Goal: Transaction & Acquisition: Purchase product/service

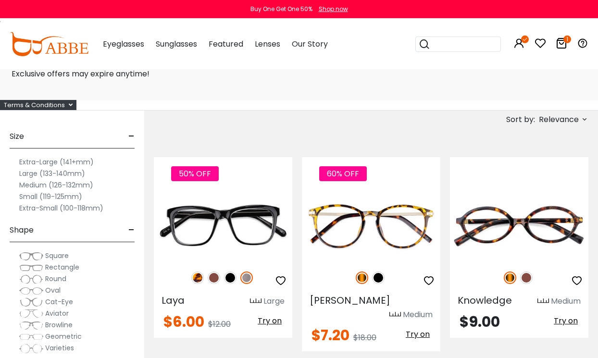
scroll to position [89, 0]
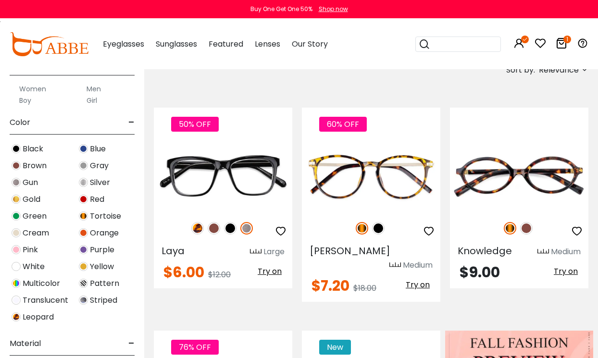
click at [5, 147] on div "Size - Extra-Large (141+mm) Large (133-140mm) Medium (126-132mm) Small (119-125…" at bounding box center [72, 247] width 144 height 372
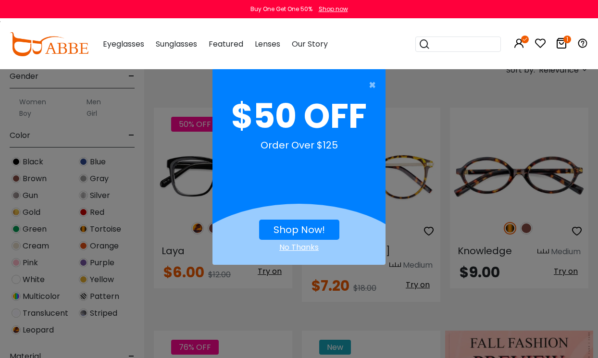
scroll to position [243, 0]
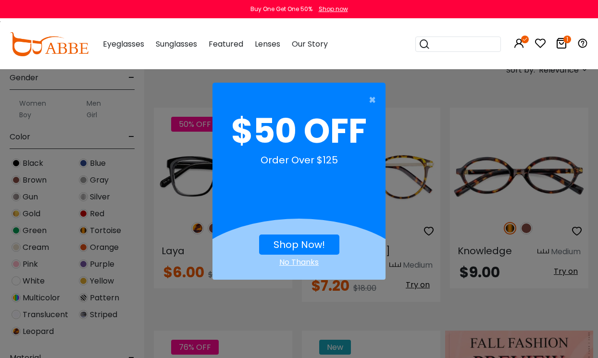
click at [368, 103] on span "×" at bounding box center [374, 99] width 12 height 19
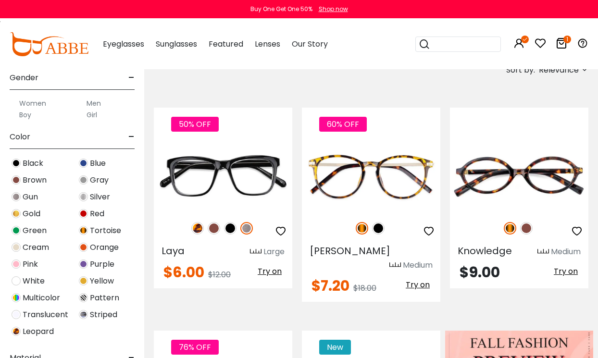
click at [107, 105] on div "Men" at bounding box center [106, 104] width 58 height 12
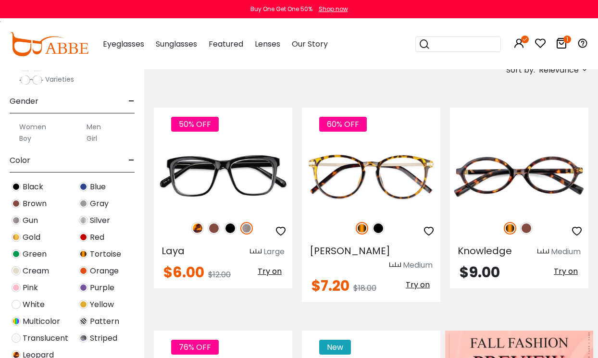
scroll to position [209, 0]
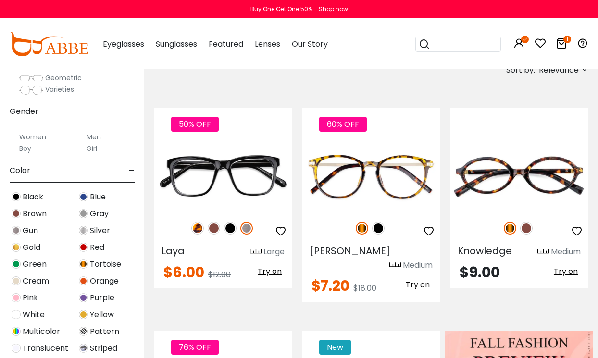
click at [90, 138] on label "Men" at bounding box center [93, 137] width 14 height 12
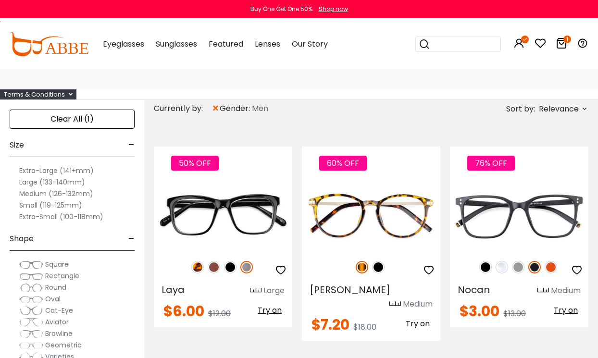
scroll to position [52, 0]
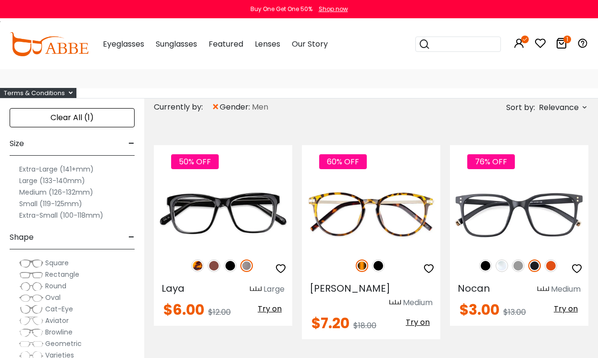
click at [25, 179] on label "Large (133-140mm)" at bounding box center [52, 181] width 66 height 12
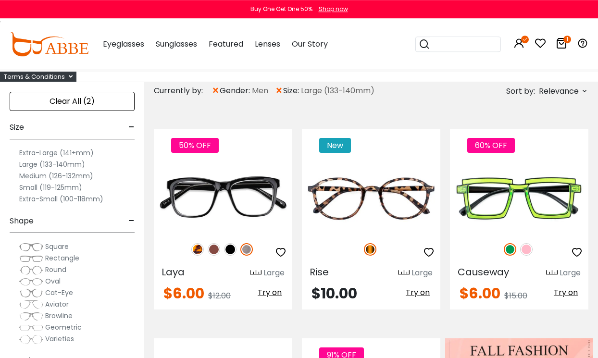
scroll to position [61, 0]
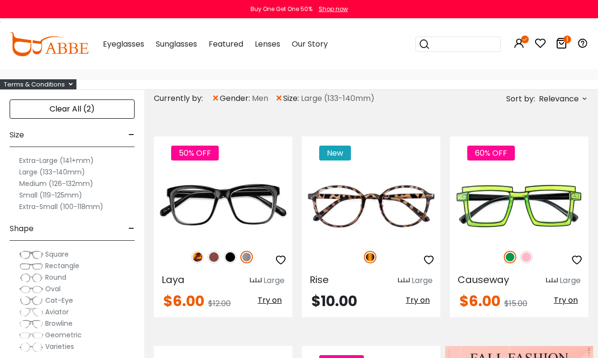
click at [27, 160] on label "Extra-Large (141+mm)" at bounding box center [56, 161] width 74 height 12
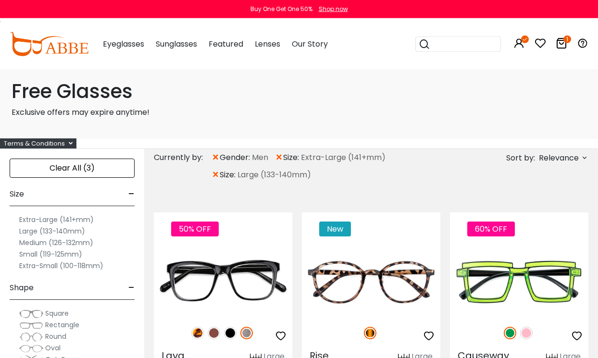
scroll to position [2, 0]
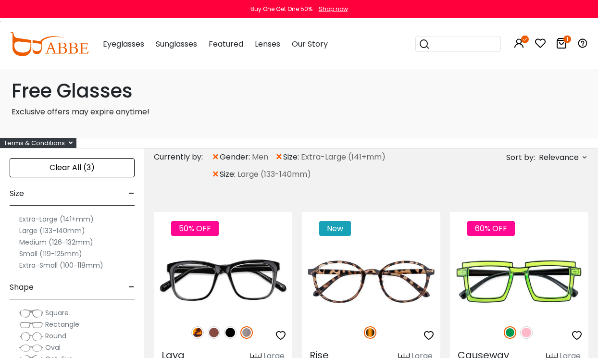
click at [217, 174] on span "×" at bounding box center [215, 174] width 8 height 17
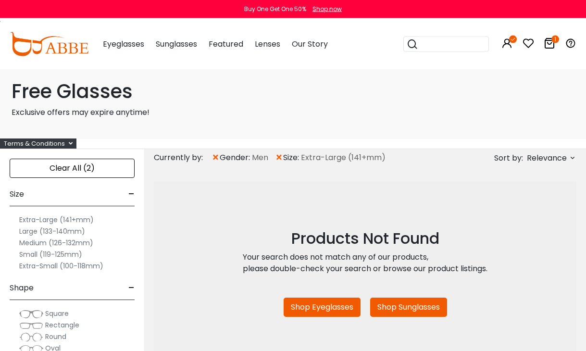
click at [281, 159] on span "×" at bounding box center [279, 157] width 8 height 17
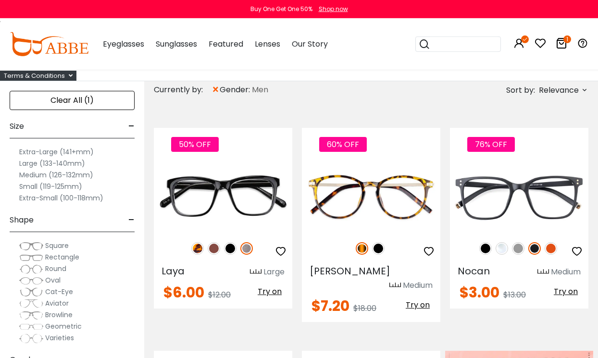
scroll to position [69, 0]
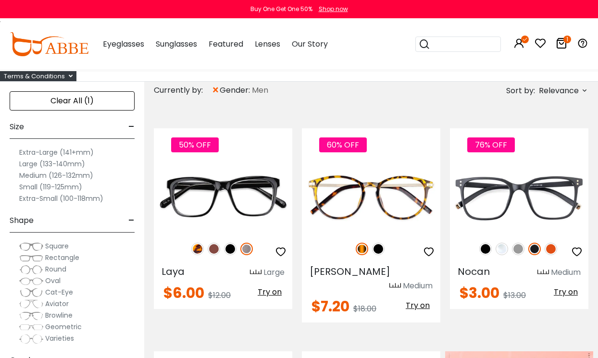
click at [28, 167] on label "Large (133-140mm)" at bounding box center [52, 164] width 66 height 12
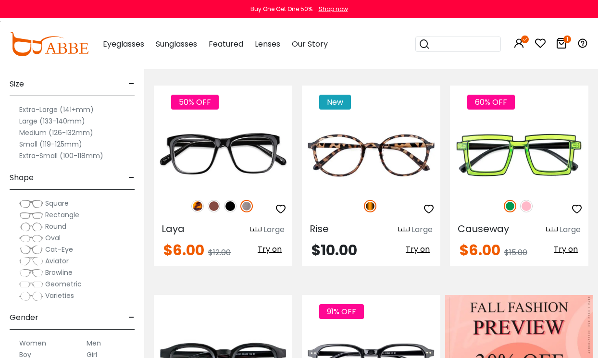
scroll to position [132, 0]
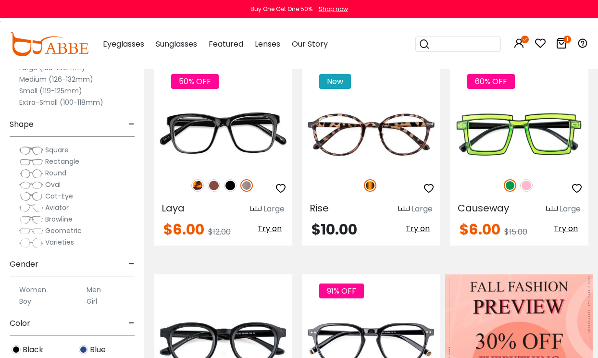
click at [31, 148] on img at bounding box center [31, 151] width 24 height 10
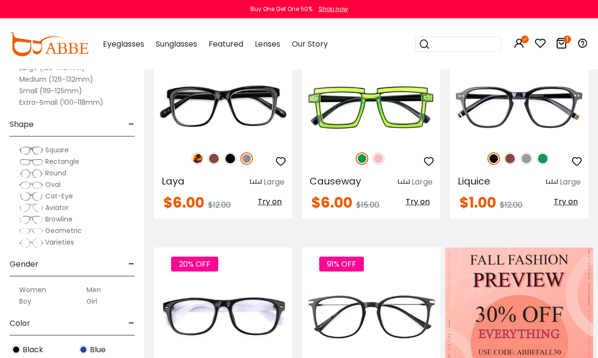
scroll to position [160, 0]
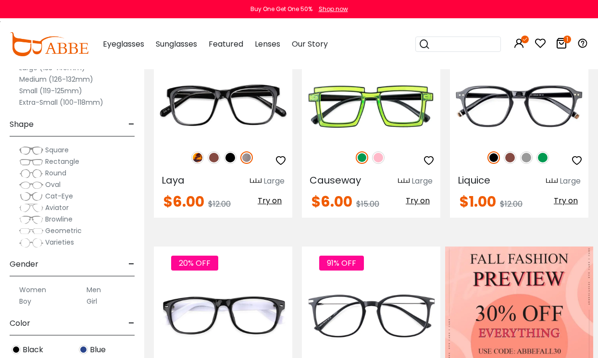
click at [485, 185] on span "Liquice" at bounding box center [473, 179] width 33 height 13
click at [481, 181] on span "Liquice" at bounding box center [473, 179] width 33 height 13
click at [476, 186] on span "Liquice" at bounding box center [473, 179] width 33 height 13
click at [0, 0] on img at bounding box center [0, 0] width 0 height 0
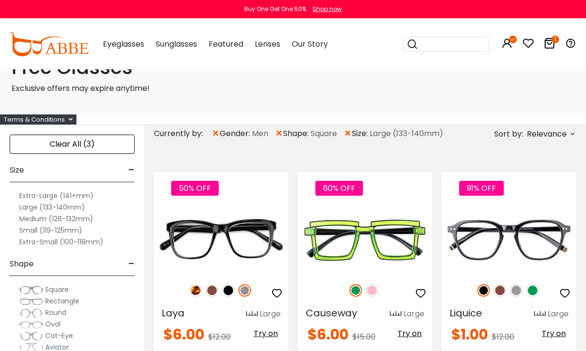
scroll to position [29, 0]
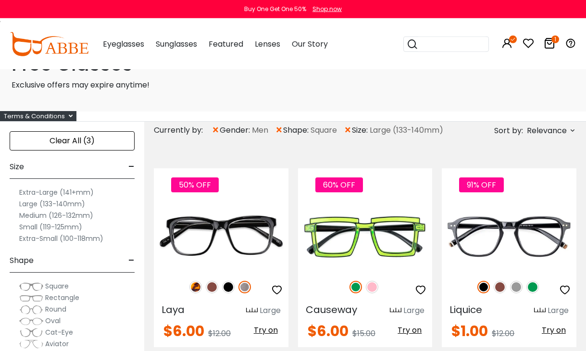
click at [0, 0] on img at bounding box center [0, 0] width 0 height 0
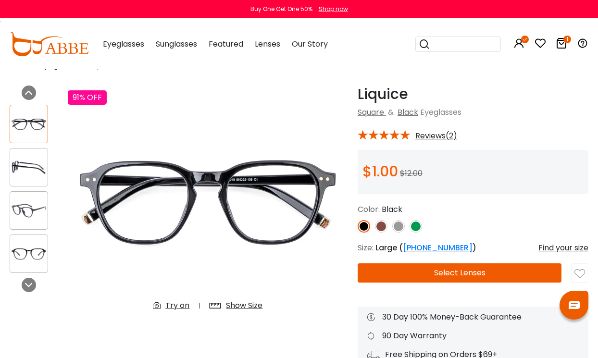
scroll to position [26, 0]
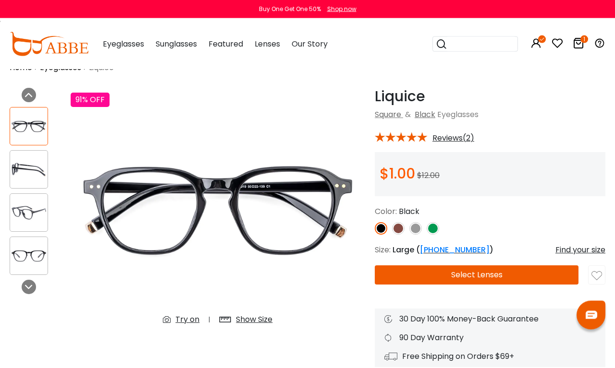
scroll to position [24, 0]
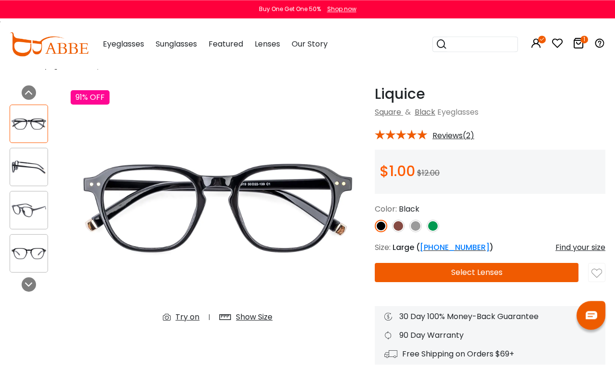
click at [523, 270] on button "Select Lenses" at bounding box center [477, 272] width 204 height 19
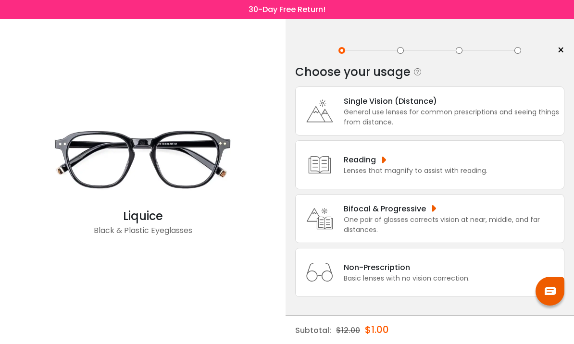
click at [506, 102] on div "Single Vision (Distance)" at bounding box center [450, 101] width 215 height 12
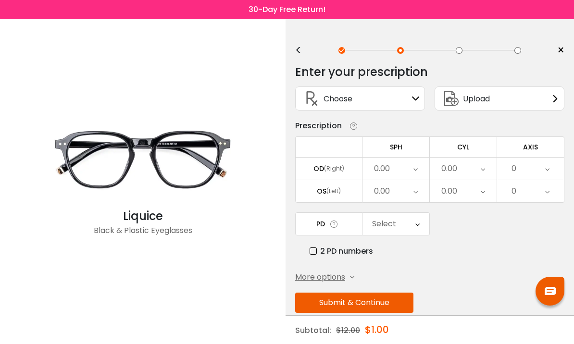
click at [410, 168] on div "0.00" at bounding box center [395, 169] width 67 height 22
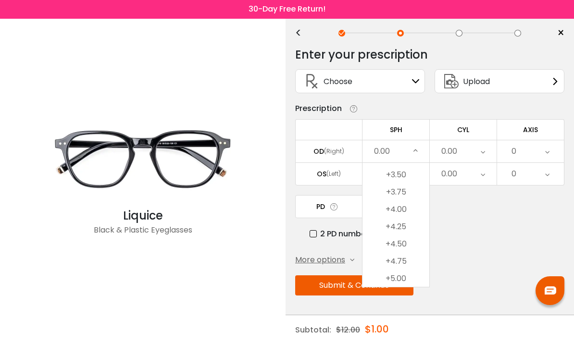
scroll to position [1647, 0]
click at [406, 246] on li "+4.75" at bounding box center [395, 254] width 67 height 17
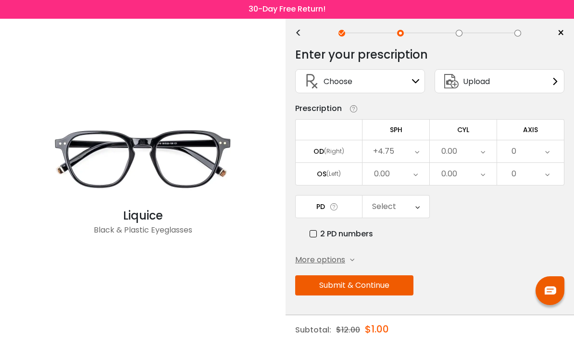
click at [407, 163] on div "0.00" at bounding box center [395, 174] width 67 height 22
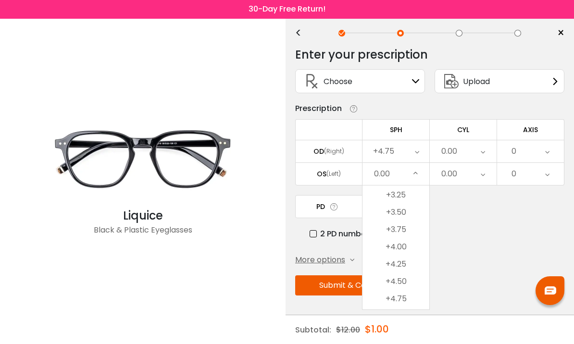
scroll to position [1678, 0]
click at [409, 220] on li "+4.50" at bounding box center [395, 228] width 67 height 17
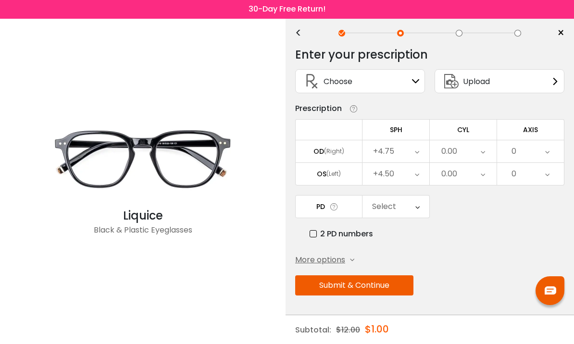
click at [476, 141] on div "0.00" at bounding box center [462, 152] width 67 height 22
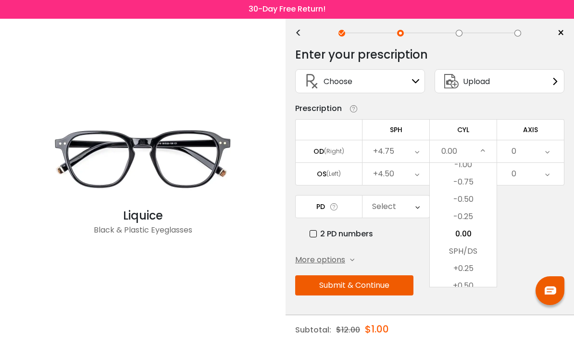
click at [470, 174] on li "-0.75" at bounding box center [462, 182] width 67 height 17
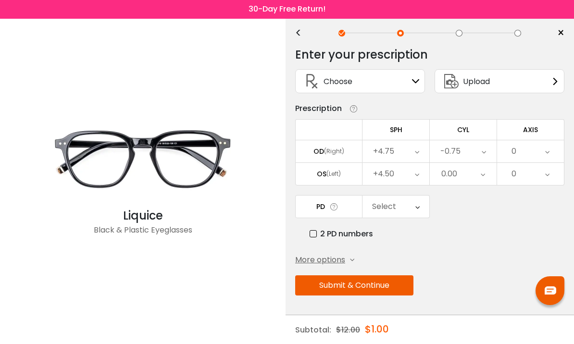
click at [482, 163] on icon at bounding box center [482, 174] width 4 height 22
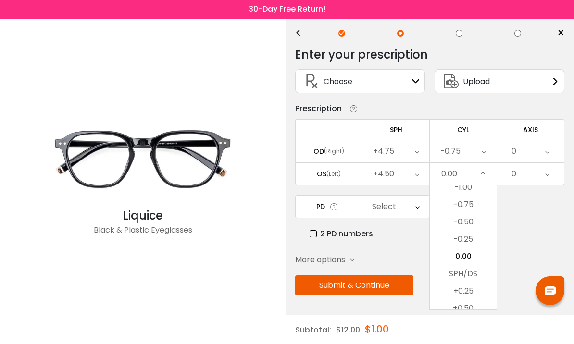
click at [473, 214] on li "-0.50" at bounding box center [462, 222] width 67 height 17
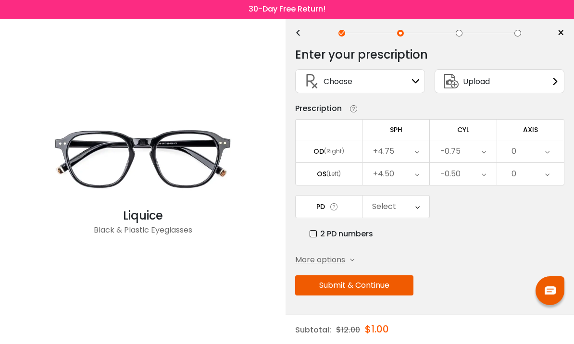
click at [535, 141] on div "0" at bounding box center [530, 152] width 67 height 22
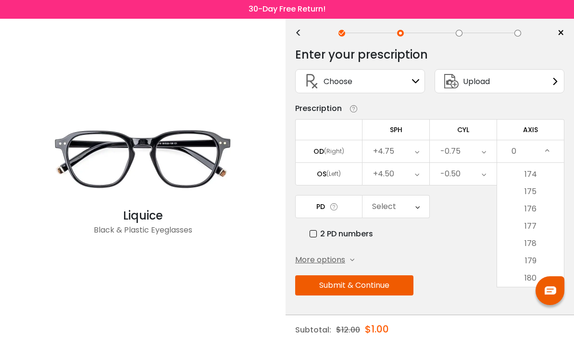
scroll to position [3006, 0]
click at [540, 183] on li "175" at bounding box center [530, 191] width 67 height 17
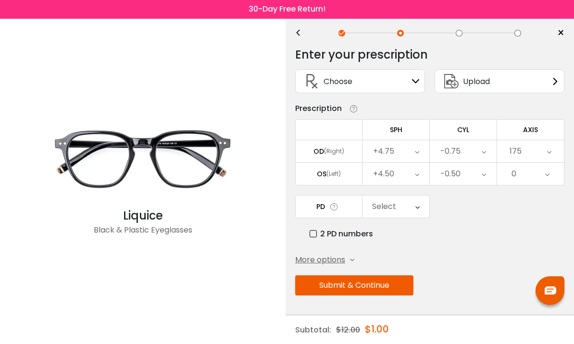
click at [545, 164] on icon at bounding box center [547, 174] width 4 height 22
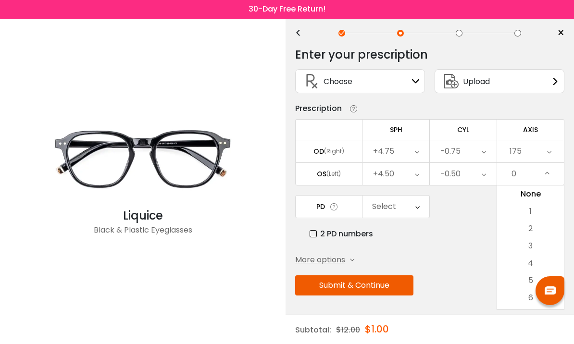
click at [528, 272] on li "5" at bounding box center [530, 280] width 67 height 17
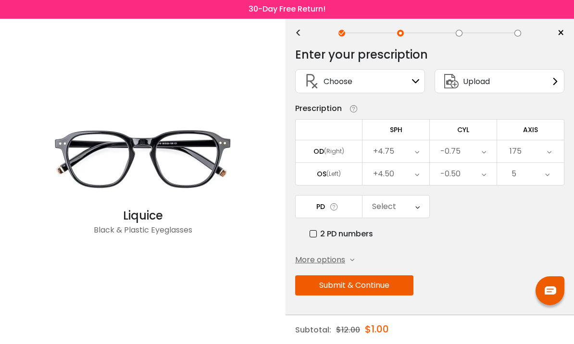
click at [409, 196] on div "Select" at bounding box center [395, 207] width 67 height 22
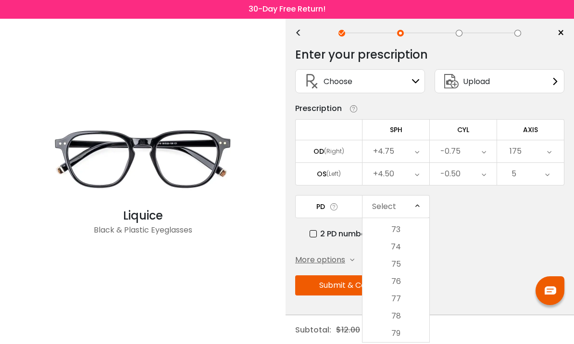
scroll to position [464, 0]
click at [405, 256] on li "75" at bounding box center [395, 264] width 67 height 17
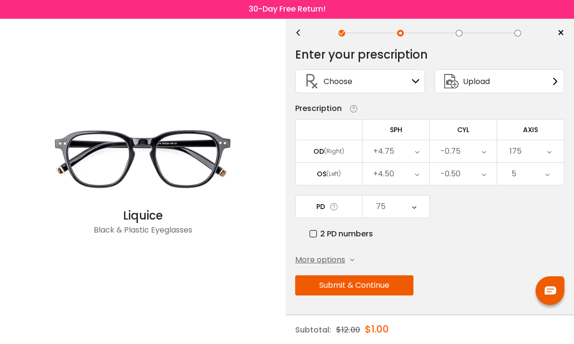
click at [398, 276] on button "Submit & Continue" at bounding box center [354, 286] width 118 height 20
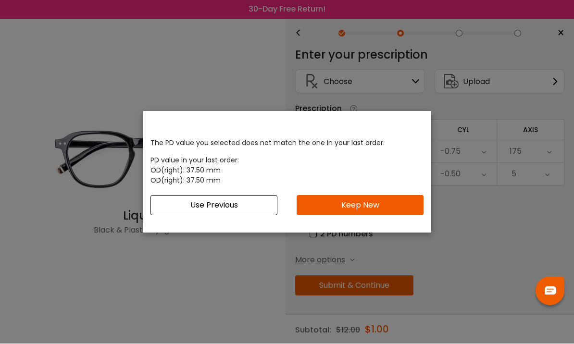
click at [384, 208] on button "Keep New" at bounding box center [359, 205] width 127 height 20
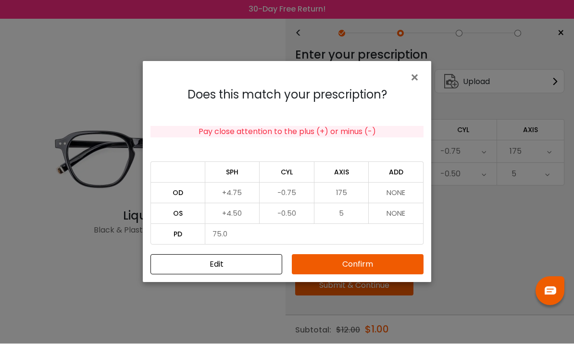
click at [321, 273] on button "Confirm" at bounding box center [358, 265] width 132 height 20
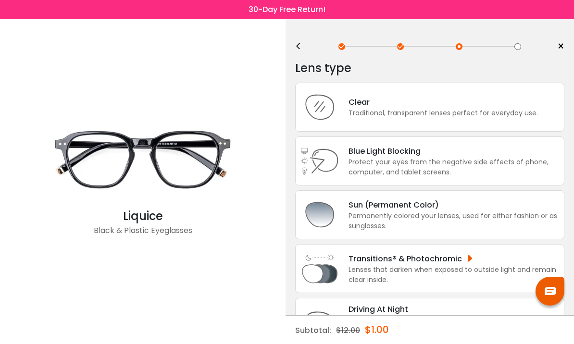
scroll to position [0, 0]
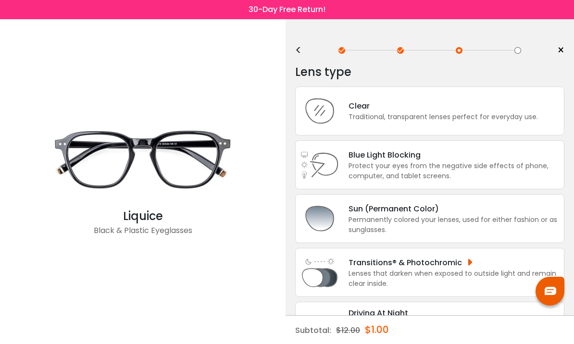
click at [477, 109] on div "Clear" at bounding box center [442, 106] width 189 height 12
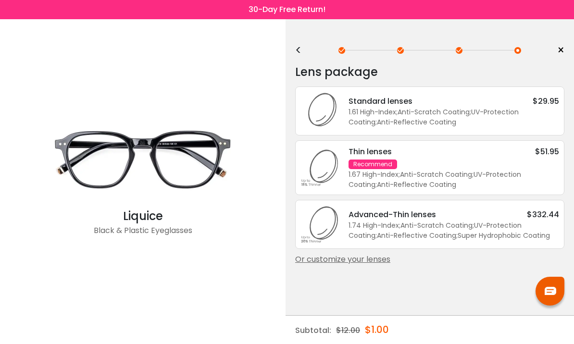
click at [366, 275] on div "Lens package * Standard lenses $29.95 1.61 High-Index ; Anti-Scratch Coating ; …" at bounding box center [429, 181] width 269 height 246
click at [375, 265] on div "Or customize your lenses" at bounding box center [429, 260] width 269 height 12
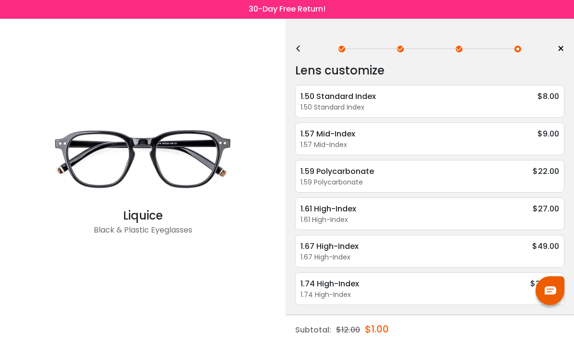
scroll to position [33, 0]
click at [523, 91] on div "1.50 Standard Index $8.00" at bounding box center [429, 97] width 258 height 12
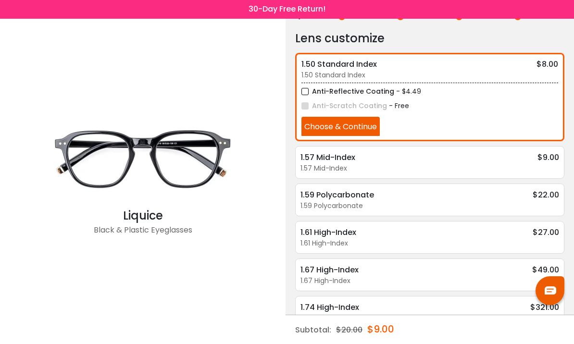
scroll to position [34, 0]
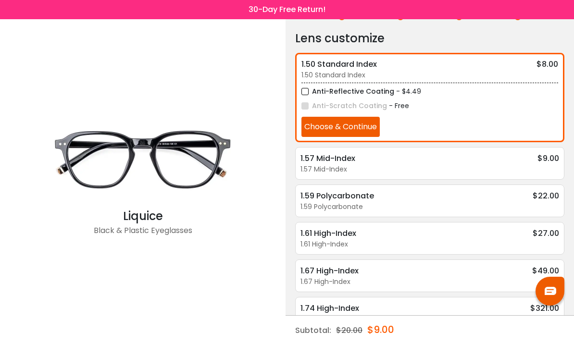
click at [360, 142] on div "Lens customize 1.50 Standard Index $8.00 1.50 Standard Index Anti-Reflective Co…" at bounding box center [429, 179] width 269 height 301
click at [361, 136] on button "Choose & Continue" at bounding box center [340, 127] width 78 height 20
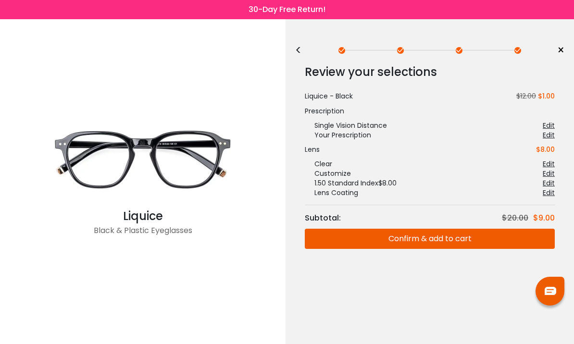
scroll to position [0, 0]
click at [470, 244] on button "Confirm & add to cart" at bounding box center [430, 239] width 250 height 20
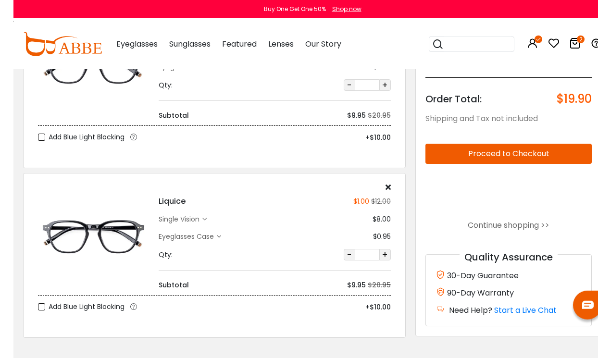
scroll to position [91, 0]
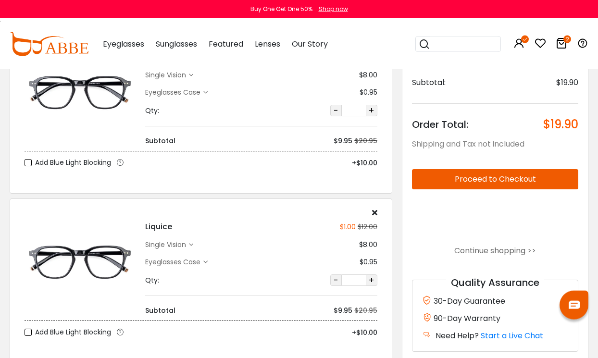
click at [198, 97] on div "Eyeglasses Case" at bounding box center [174, 92] width 58 height 10
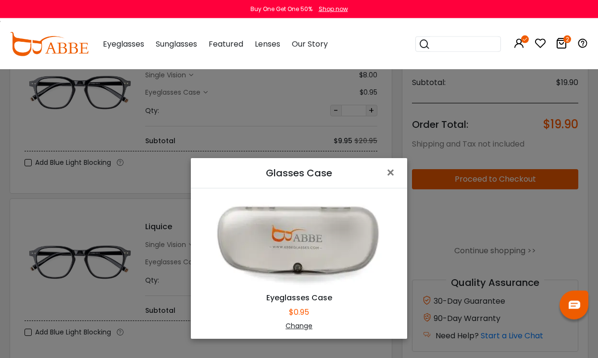
click at [392, 171] on span "×" at bounding box center [392, 172] width 14 height 21
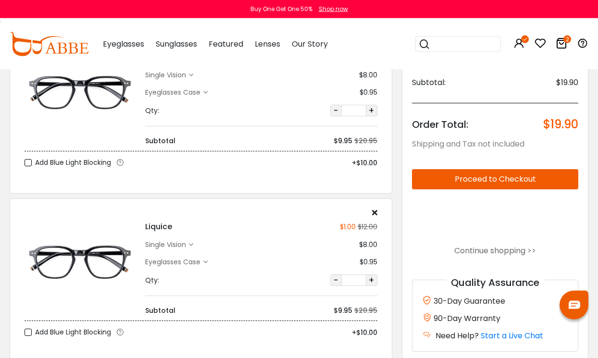
click at [376, 214] on icon at bounding box center [374, 212] width 5 height 8
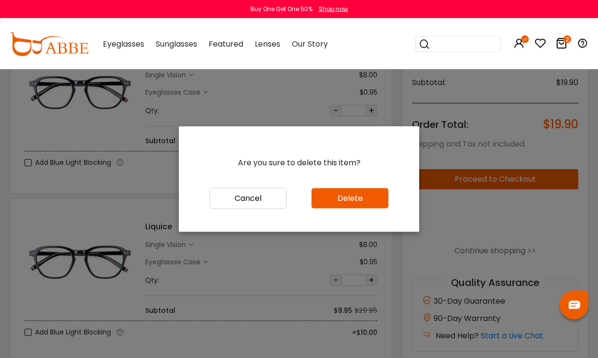
click at [367, 208] on button "Delete" at bounding box center [349, 198] width 77 height 20
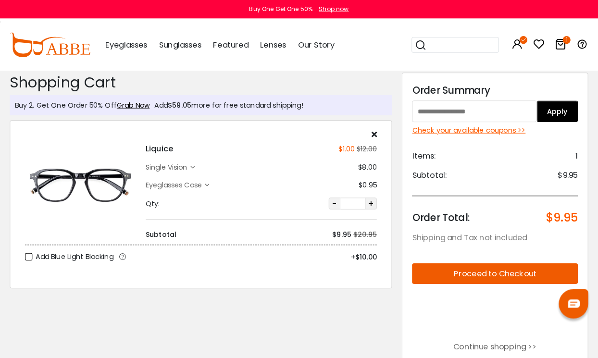
scroll to position [2, 0]
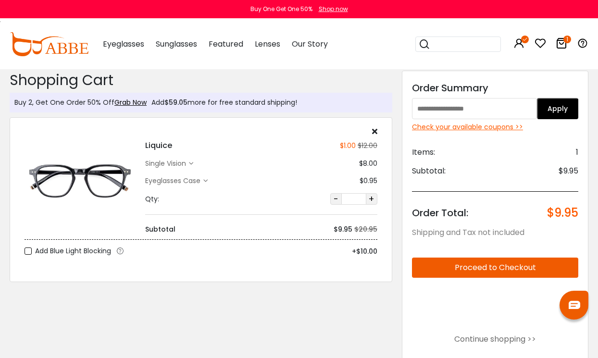
click at [192, 184] on div "Eyeglasses Case" at bounding box center [174, 181] width 58 height 10
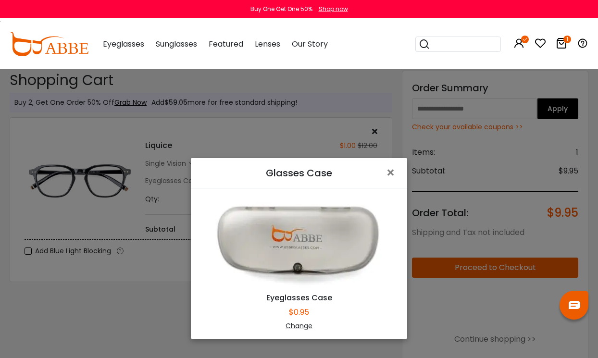
click at [304, 325] on div "Change" at bounding box center [299, 326] width 192 height 10
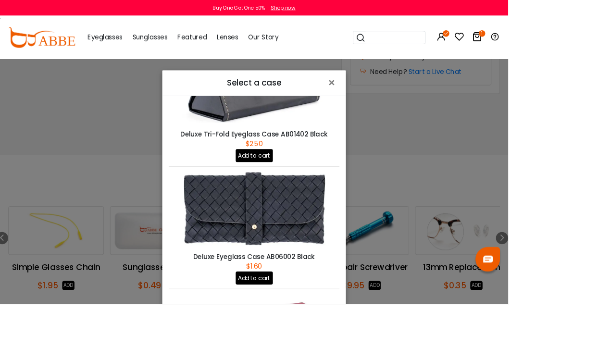
scroll to position [331, 0]
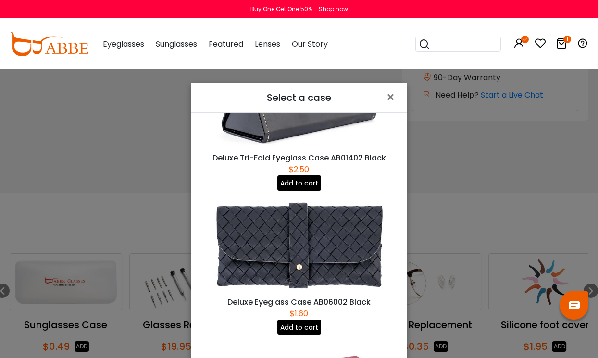
click at [391, 95] on span "×" at bounding box center [392, 97] width 14 height 21
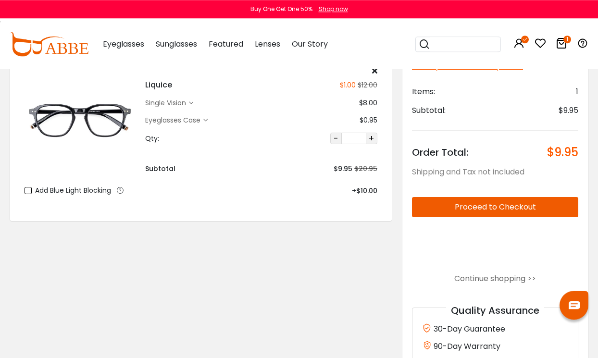
scroll to position [75, 0]
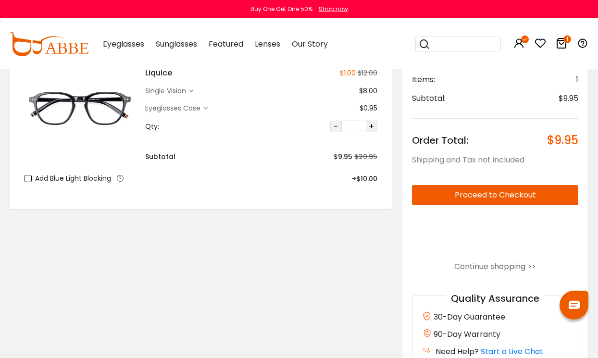
click at [549, 197] on button "Proceed to Checkout" at bounding box center [495, 195] width 166 height 20
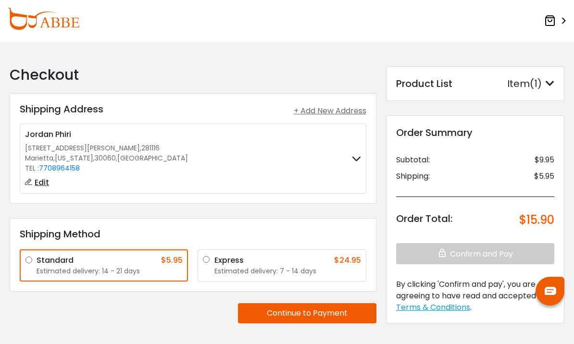
click at [98, 244] on div "Standard $5.95 Estimated delivery: 14 - 21 days Express $24.95 Estimated delive…" at bounding box center [193, 262] width 356 height 37
